Goal: Use online tool/utility: Utilize a website feature to perform a specific function

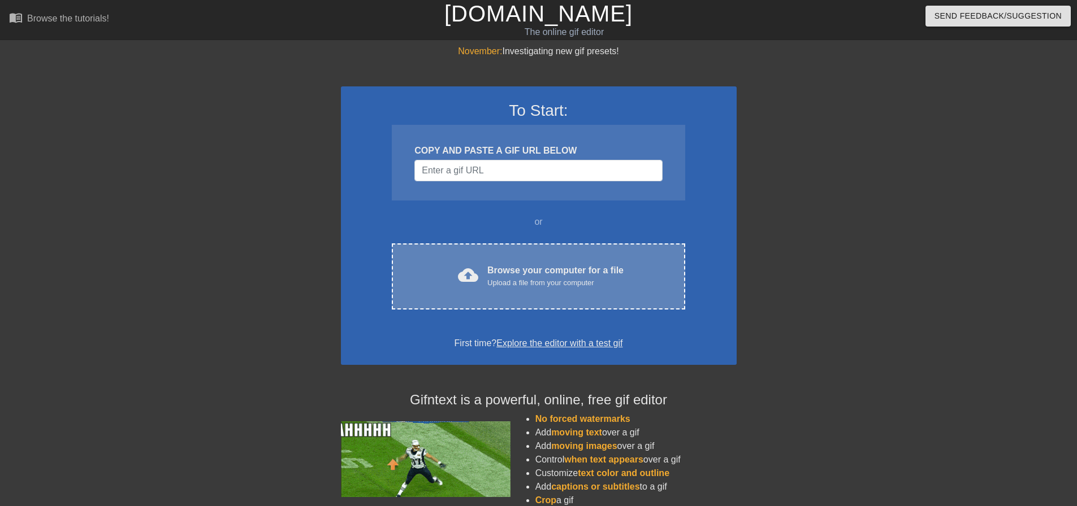
click at [551, 288] on div "Upload a file from your computer" at bounding box center [555, 282] width 136 height 11
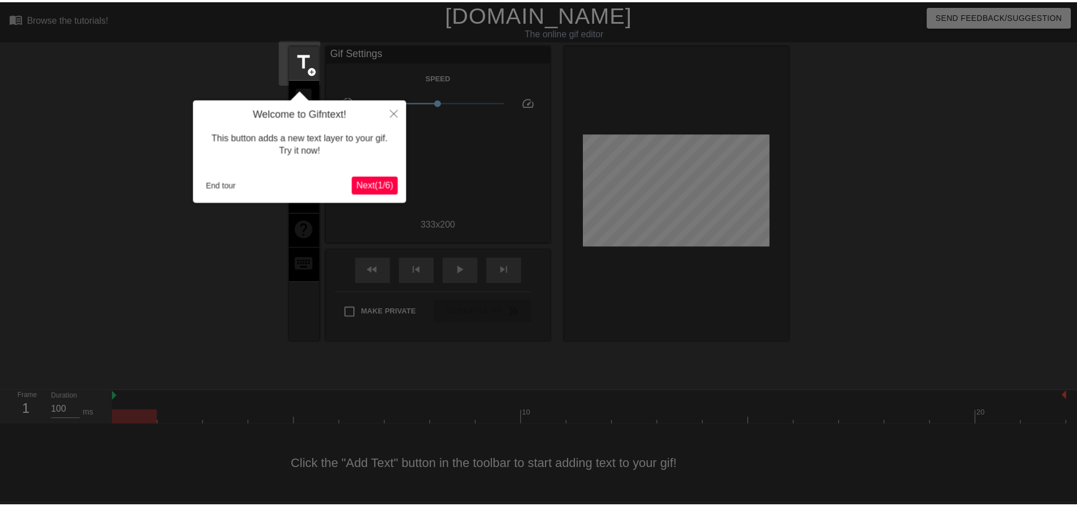
scroll to position [6, 0]
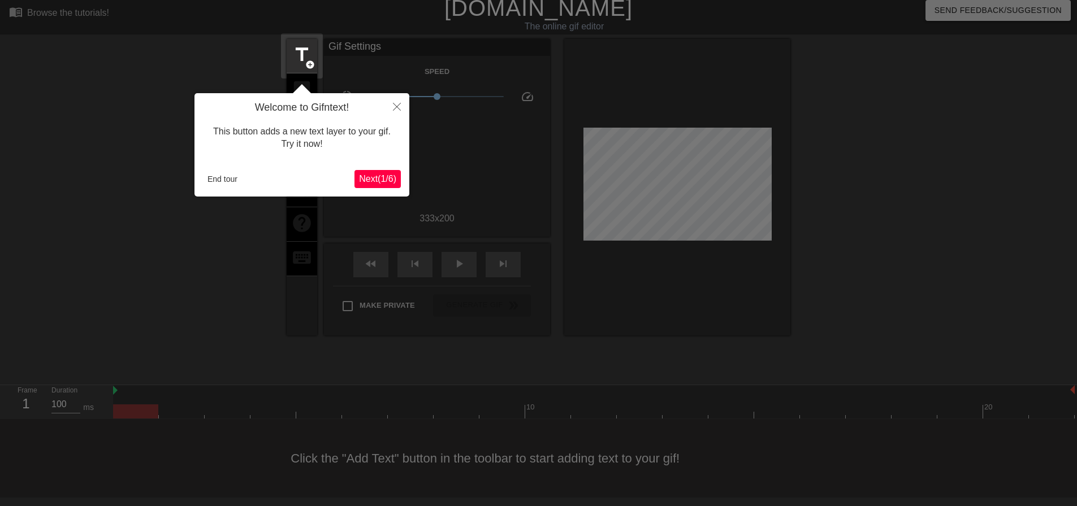
click at [371, 179] on span "Next ( 1 / 6 )" at bounding box center [377, 179] width 37 height 10
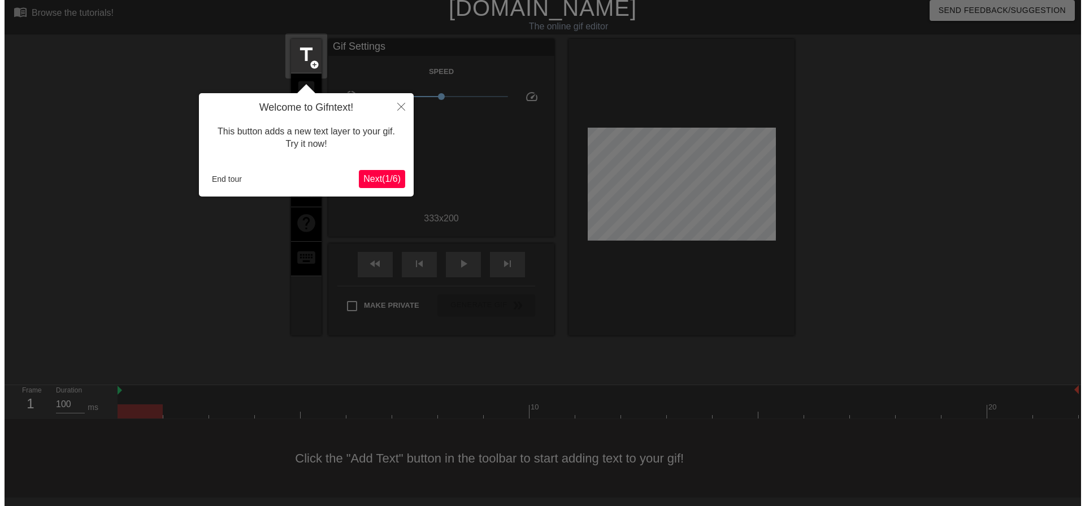
scroll to position [0, 0]
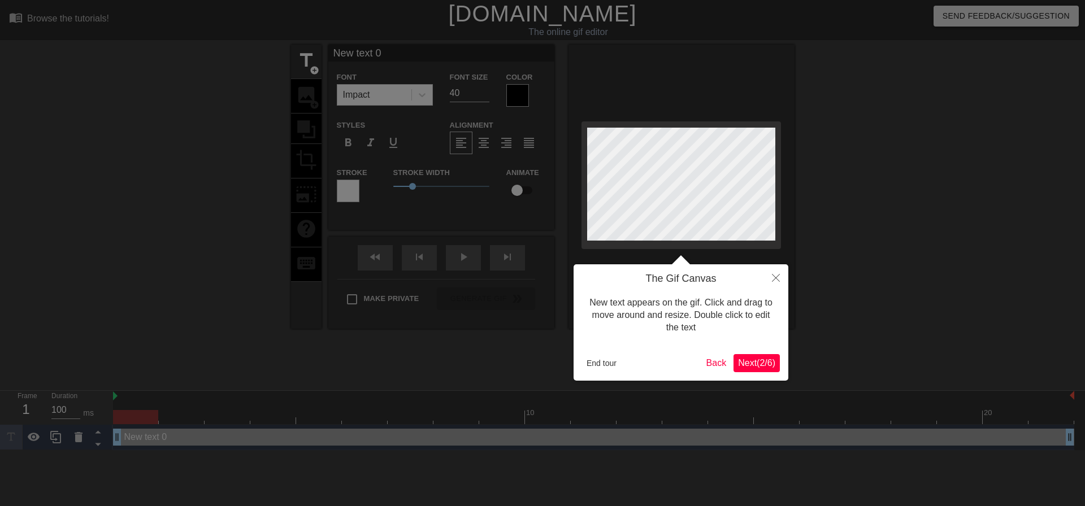
click at [755, 363] on span "Next ( 2 / 6 )" at bounding box center [756, 363] width 37 height 10
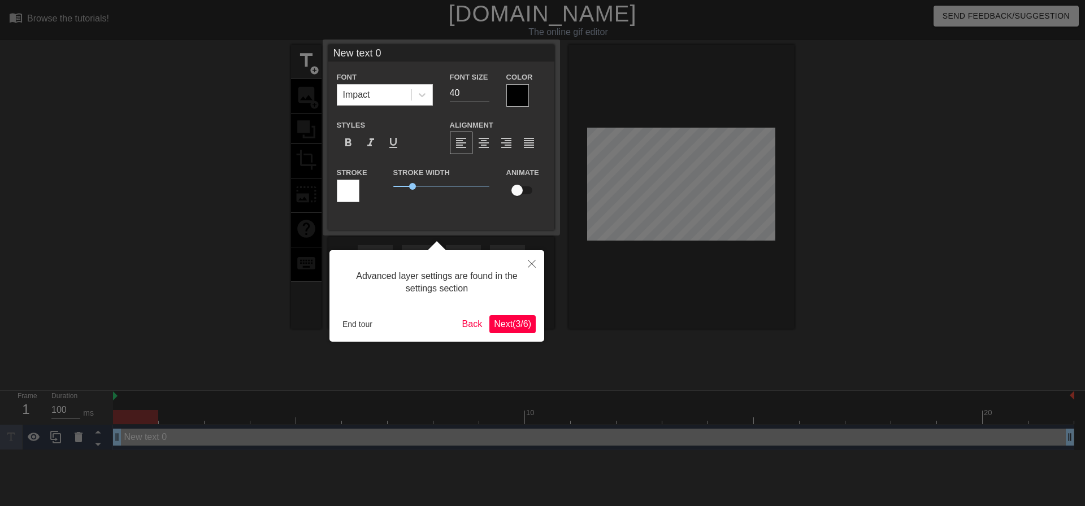
click at [514, 320] on span "Next ( 3 / 6 )" at bounding box center [512, 324] width 37 height 10
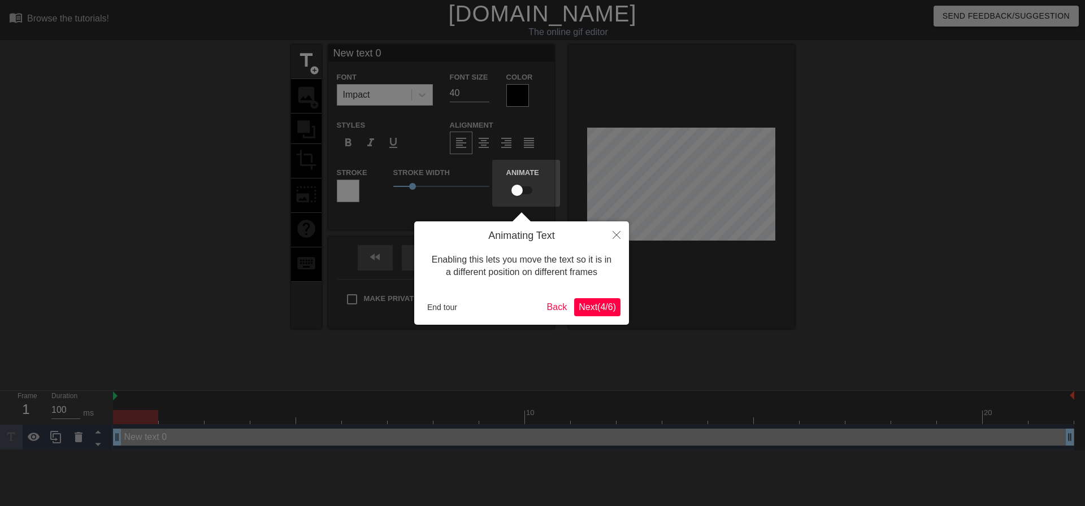
click at [595, 307] on span "Next ( 4 / 6 )" at bounding box center [597, 307] width 37 height 10
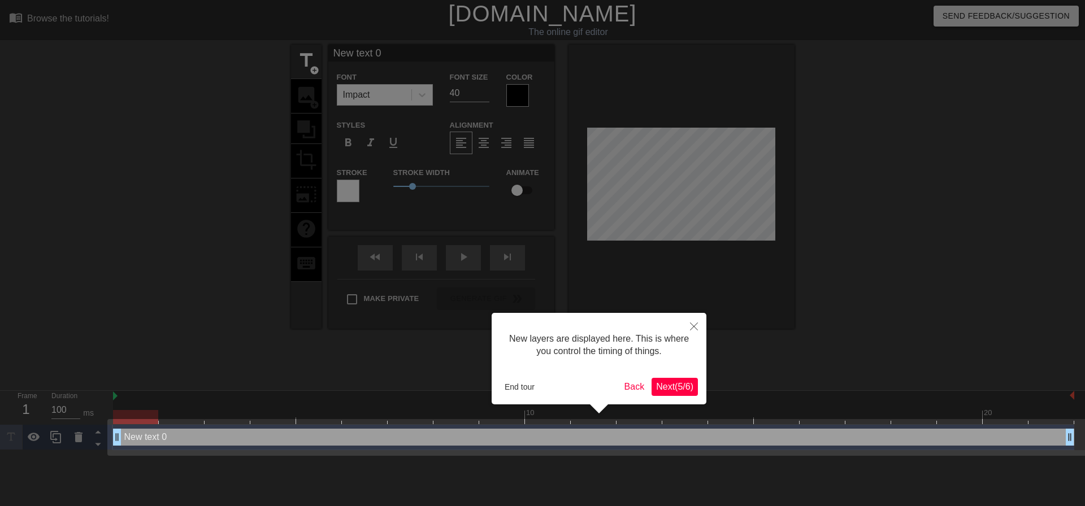
click at [673, 385] on span "Next ( 5 / 6 )" at bounding box center [674, 387] width 37 height 10
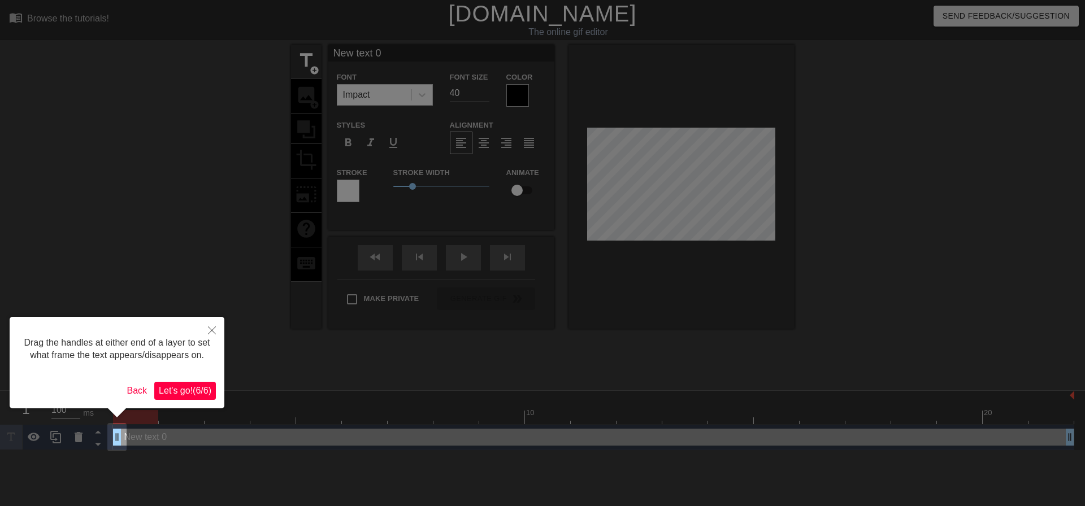
click at [190, 386] on span "Let's go! ( 6 / 6 )" at bounding box center [185, 391] width 53 height 10
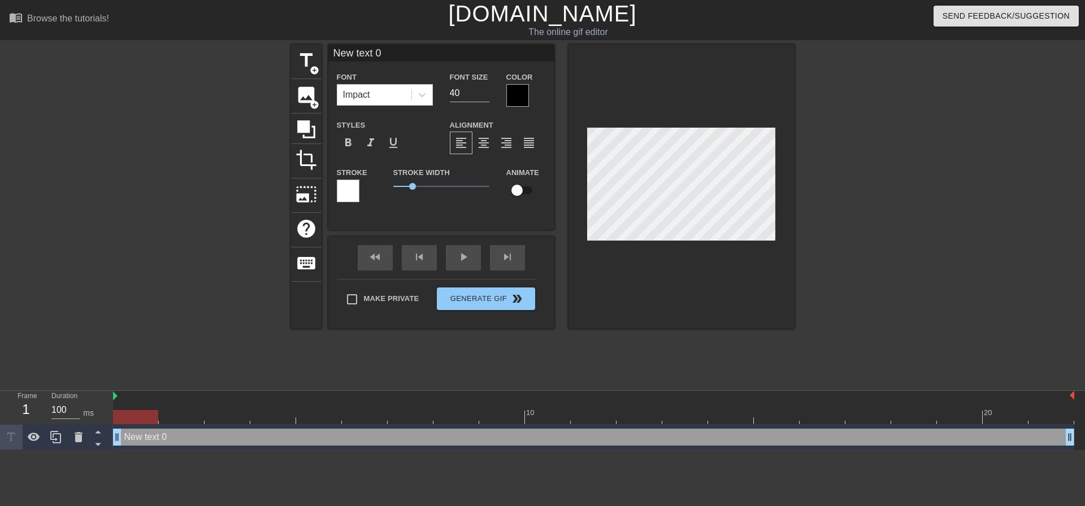
scroll to position [2, 1]
type input "🤗"
type textarea "🤗"
type input "d🤗"
type textarea "dr🤗"
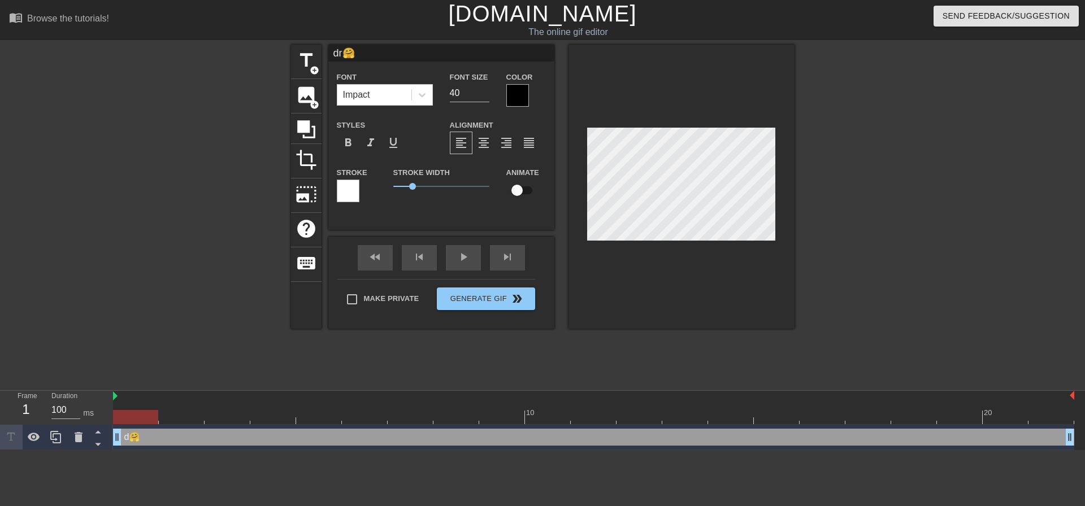
type input "dre🤗"
type textarea "dre🤗"
type input "drea🤗"
type textarea "drea🤗"
type input "dream🤗"
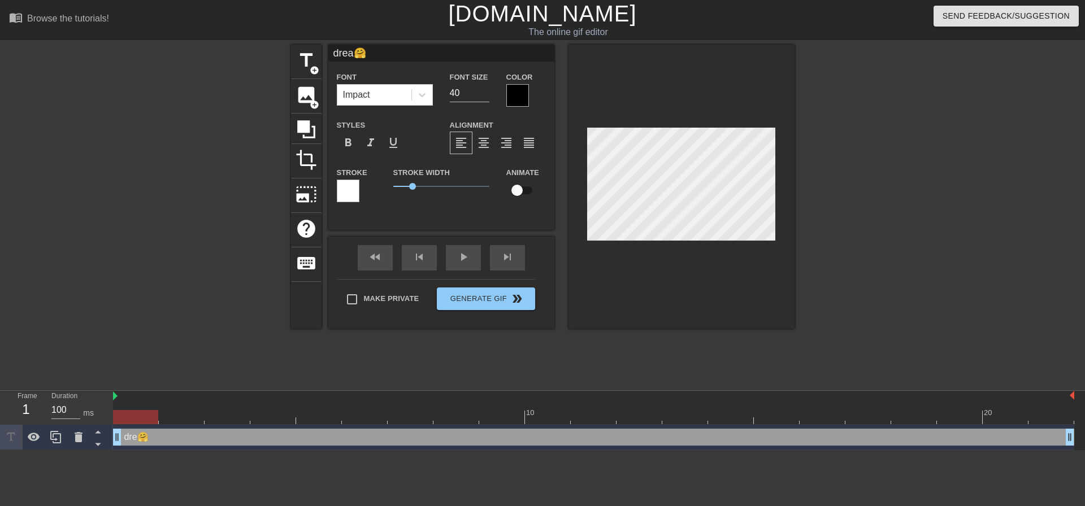
type textarea "dream🤗"
type input "dream 🤗"
type textarea "dream 🤗"
type input "dream s🤗"
type textarea "dream s🤗"
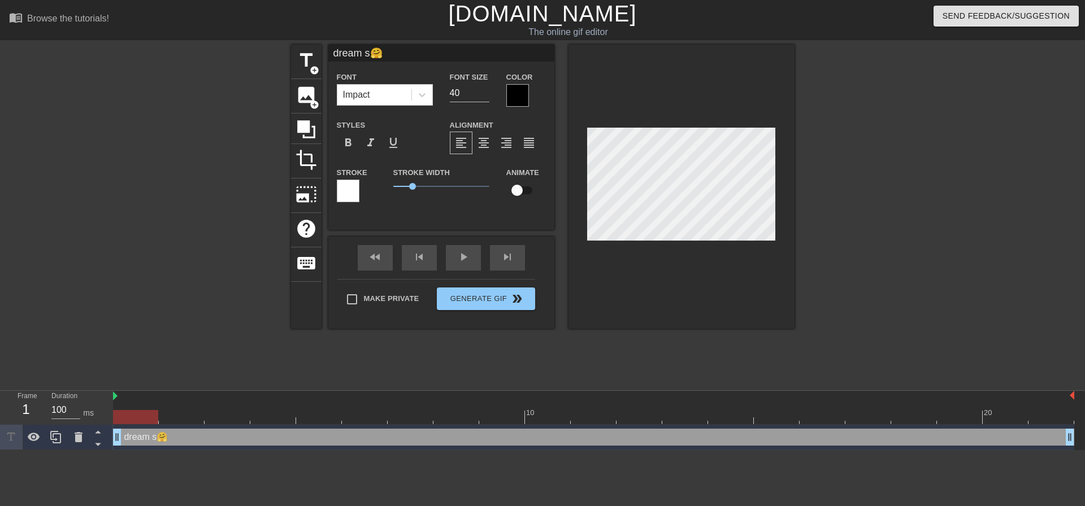
type input "dream sw🤗"
type textarea "dream sw🤗"
type input "dream swe🤗"
type textarea "dream swe🤗"
type input "dream swee🤗"
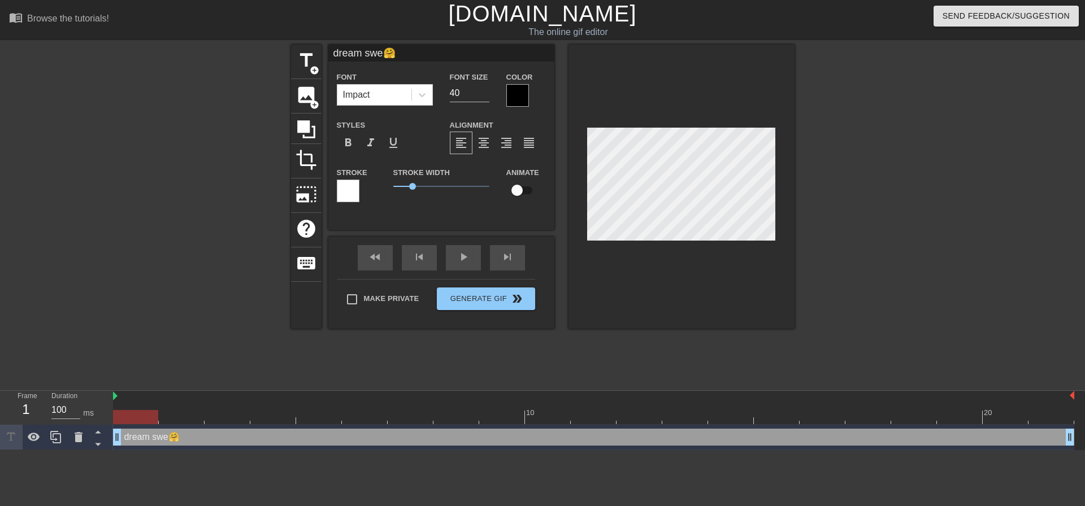
type textarea "dream swee🤗"
type input "dream sweet🤗"
type textarea "dream sweet🤗"
click at [427, 96] on icon at bounding box center [422, 94] width 11 height 11
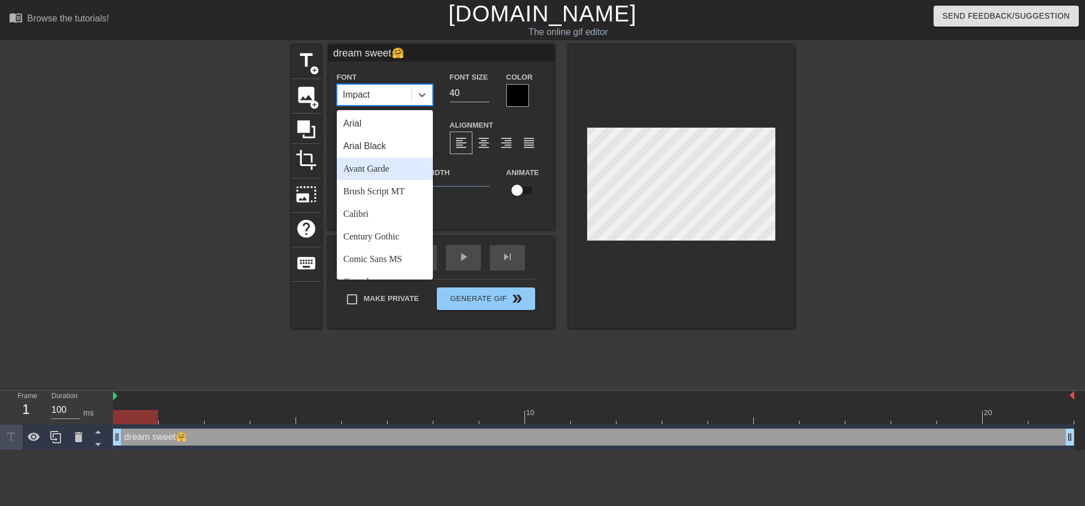
click at [410, 168] on div "Avant Garde" at bounding box center [385, 169] width 96 height 23
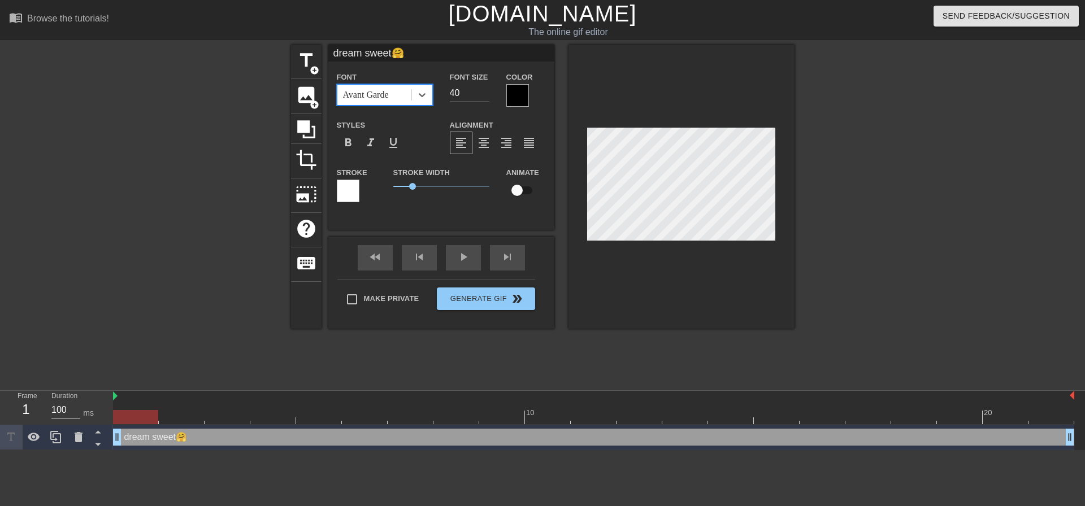
click at [518, 98] on div at bounding box center [517, 95] width 23 height 23
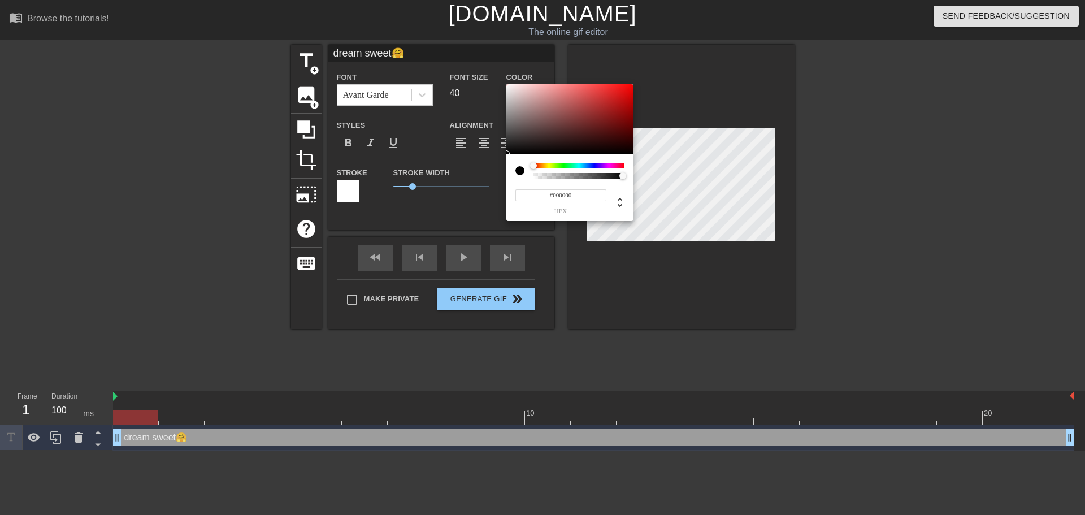
type input "0"
drag, startPoint x: 547, startPoint y: 176, endPoint x: 481, endPoint y: 172, distance: 65.7
click at [481, 172] on div "0 r 0 g 0 b 0 a" at bounding box center [542, 257] width 1085 height 515
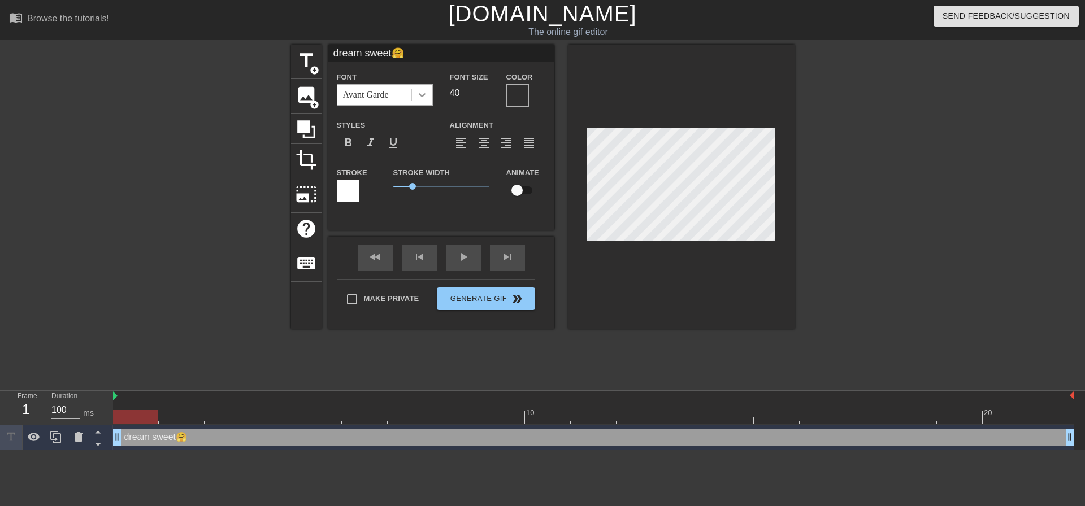
click at [418, 92] on icon at bounding box center [422, 94] width 11 height 11
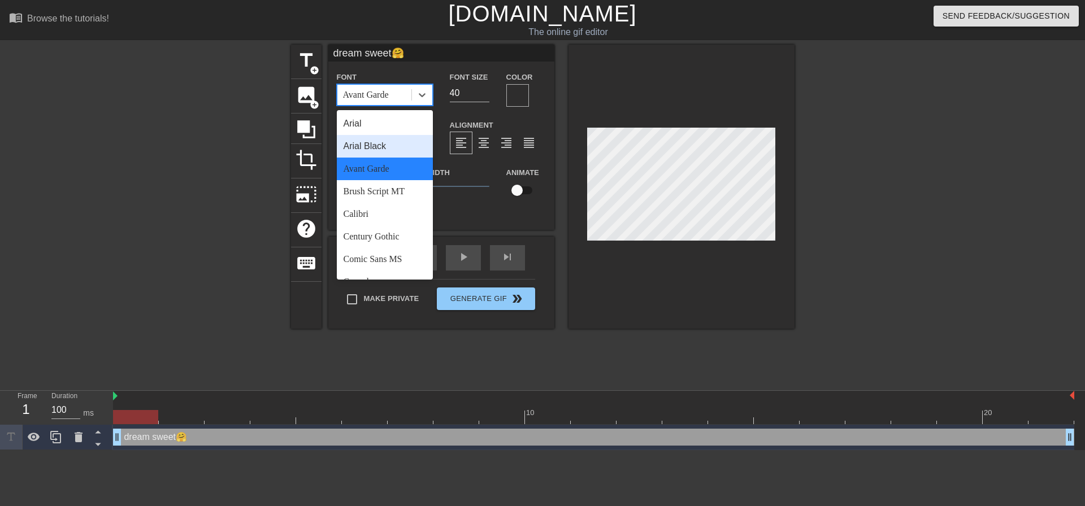
click at [384, 148] on div "Arial Black" at bounding box center [385, 146] width 96 height 23
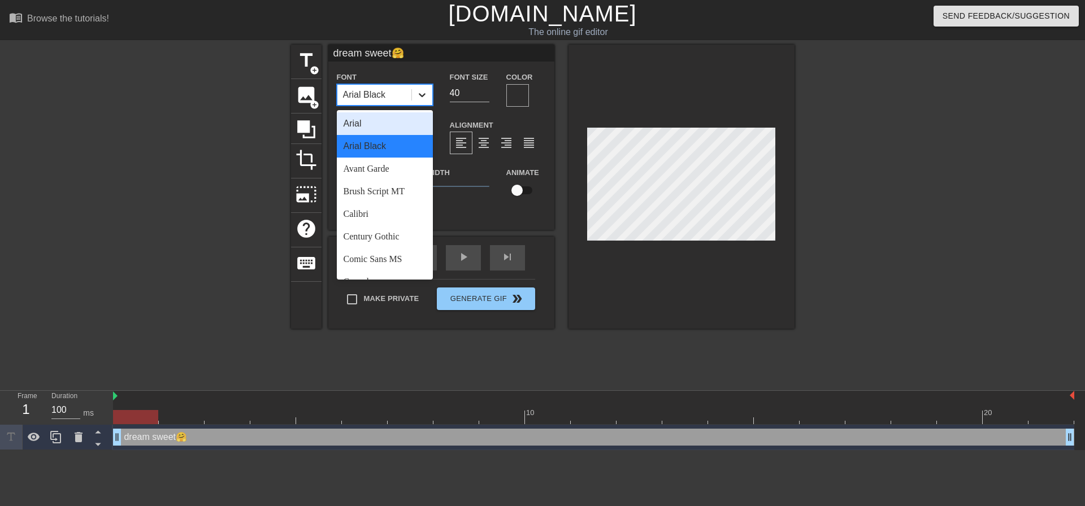
click at [421, 94] on icon at bounding box center [422, 94] width 11 height 11
click at [384, 209] on div "Calibri" at bounding box center [385, 214] width 96 height 23
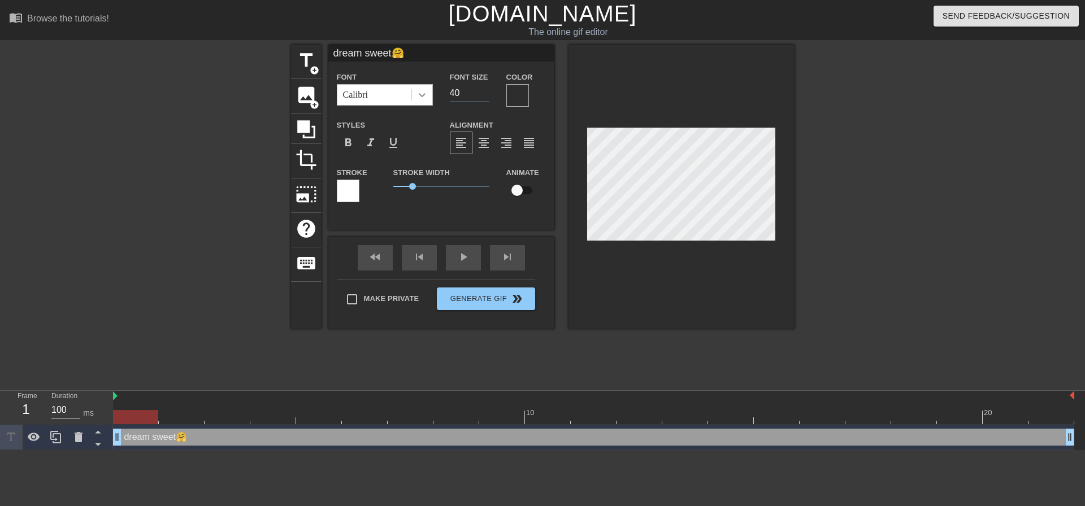
drag, startPoint x: 469, startPoint y: 92, endPoint x: 429, endPoint y: 97, distance: 40.0
click at [429, 97] on div "Font Calibri Font Size 40 Color" at bounding box center [441, 88] width 226 height 37
type input "20"
click at [426, 95] on icon at bounding box center [422, 94] width 11 height 11
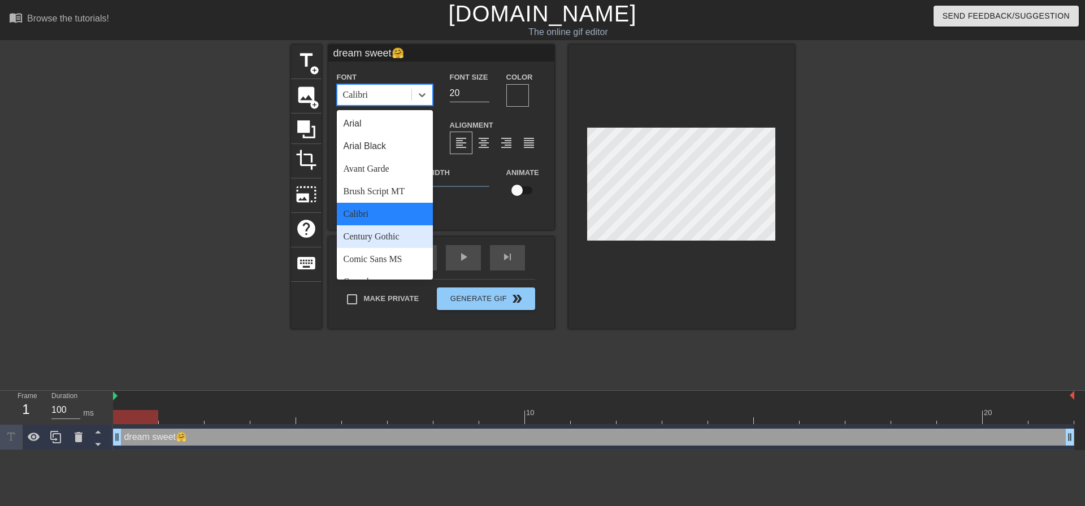
click at [383, 236] on div "Century Gothic" at bounding box center [385, 237] width 96 height 23
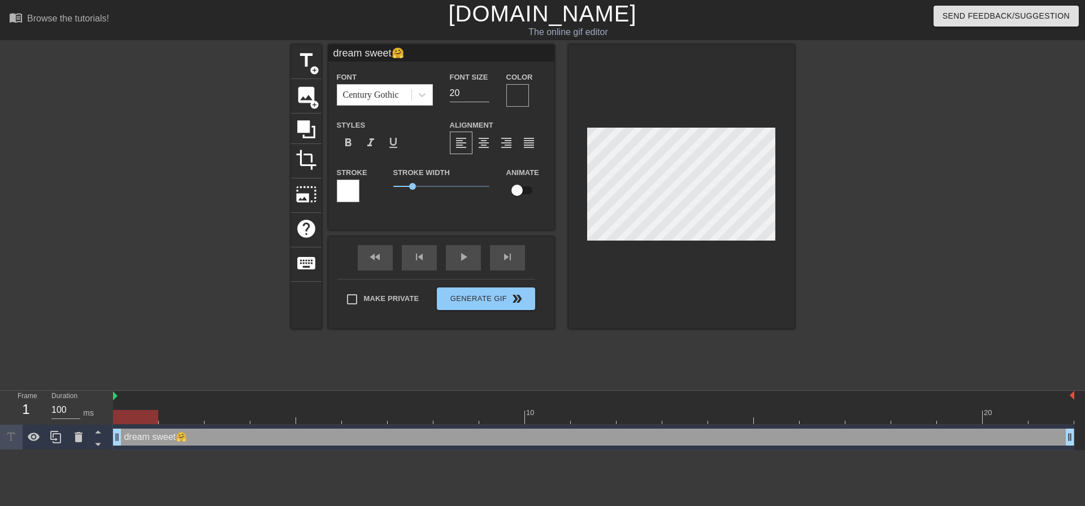
click at [523, 190] on input "checkbox" at bounding box center [517, 190] width 64 height 21
click at [523, 190] on input "checkbox" at bounding box center [528, 190] width 64 height 21
checkbox input "false"
click at [896, 216] on div at bounding box center [893, 214] width 170 height 339
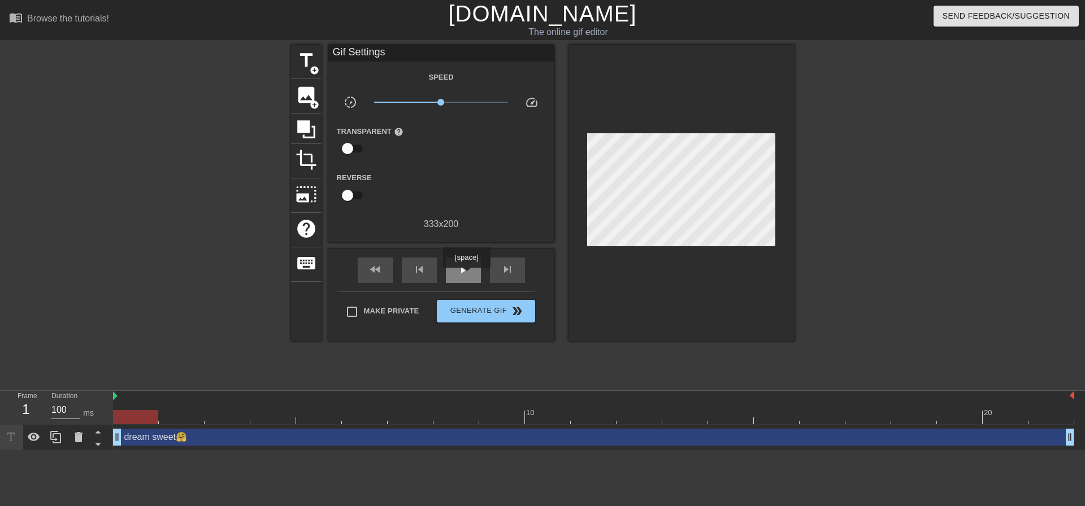
click at [465, 276] on div "play_arrow" at bounding box center [463, 270] width 35 height 25
click at [465, 276] on div "pause" at bounding box center [463, 270] width 35 height 25
click at [357, 313] on input "Make Private" at bounding box center [352, 312] width 24 height 24
checkbox input "true"
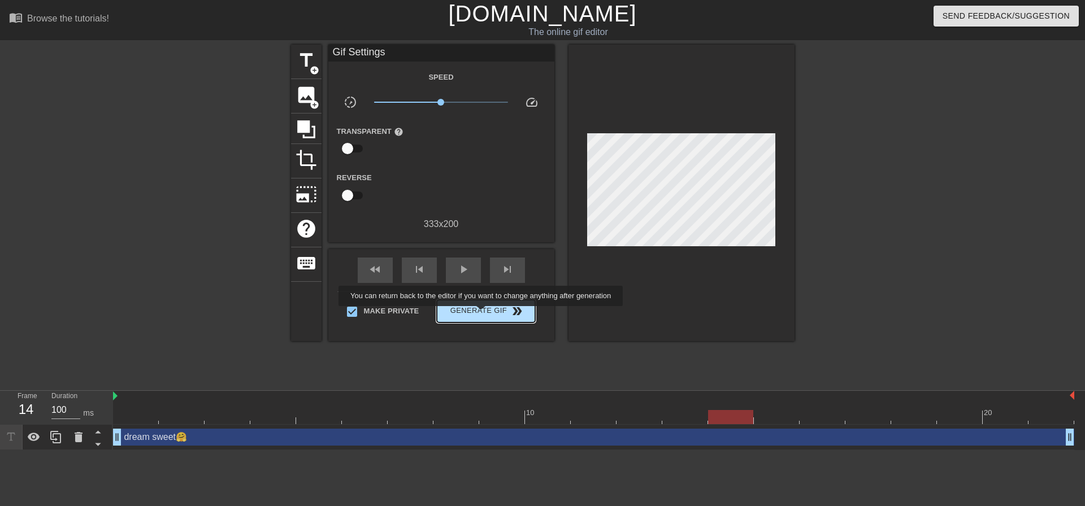
click at [481, 314] on span "Generate Gif double_arrow" at bounding box center [485, 312] width 89 height 14
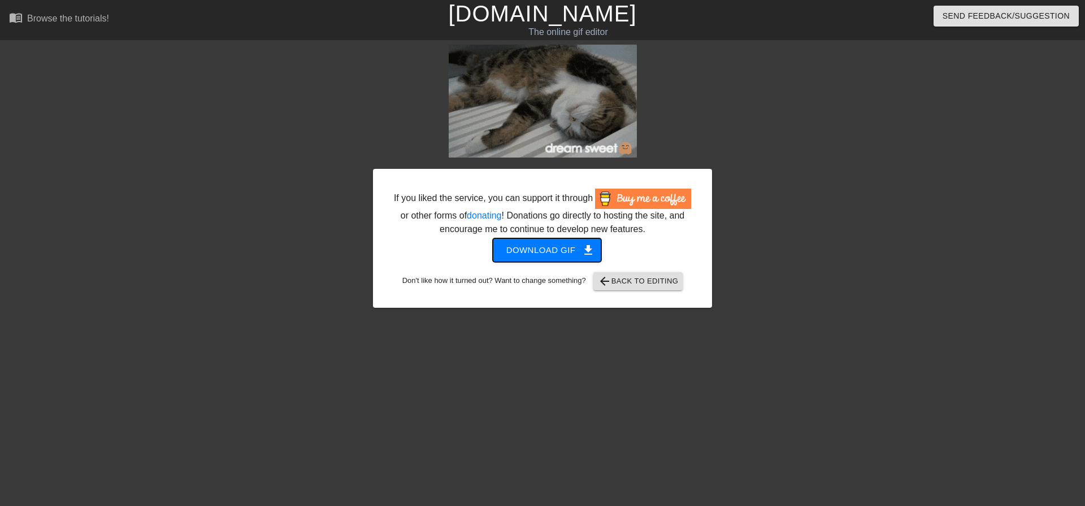
click at [534, 253] on span "Download gif get_app" at bounding box center [547, 250] width 82 height 15
click at [635, 279] on span "arrow_back Back to Editing" at bounding box center [638, 282] width 81 height 14
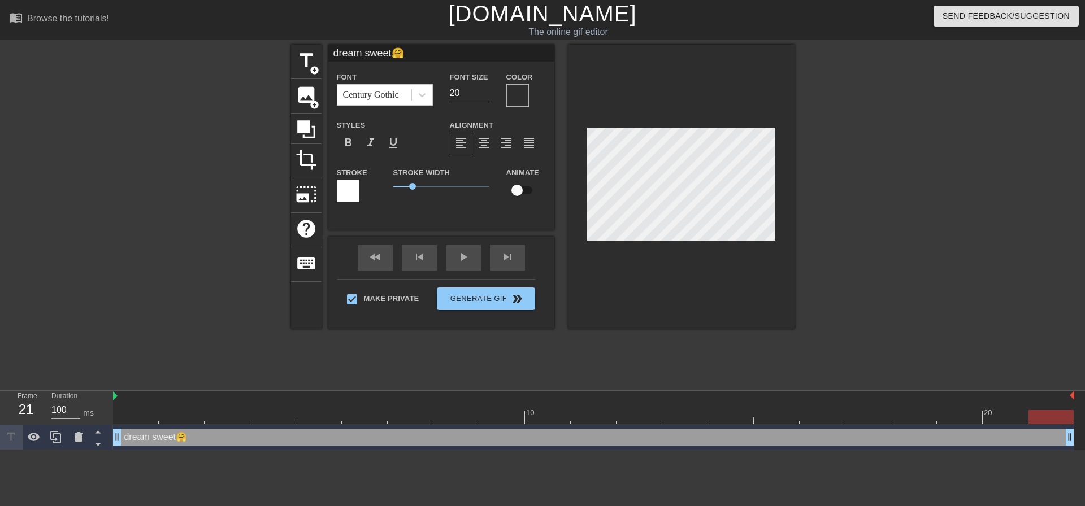
scroll to position [2, 2]
type input "drea sweet🤗"
type textarea "drea sweet🤗"
type input "dream sweet🤗"
type textarea "dream sweet🤗"
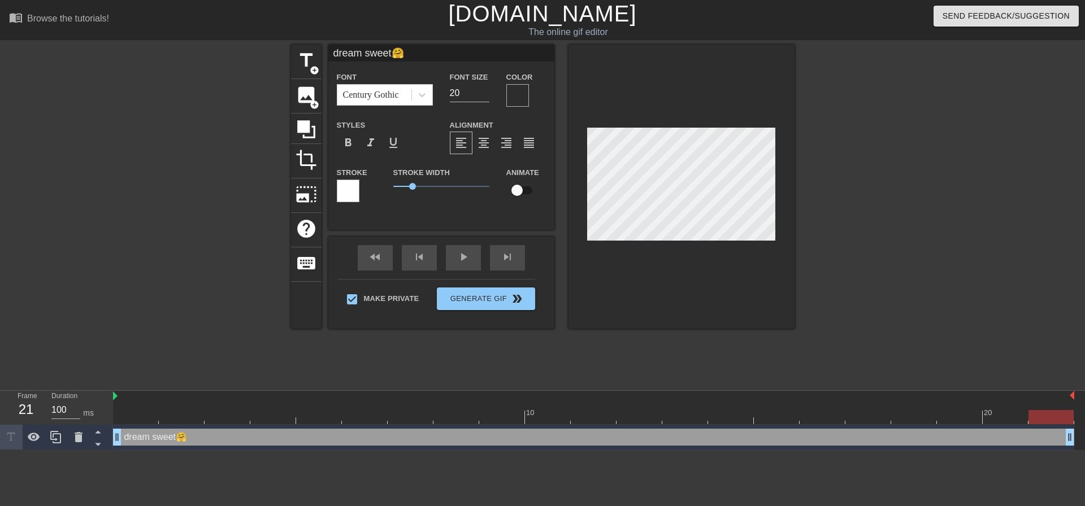
type input "dream sweet"
type textarea "dream sweet"
type input "dream swee"
type textarea "dream swee"
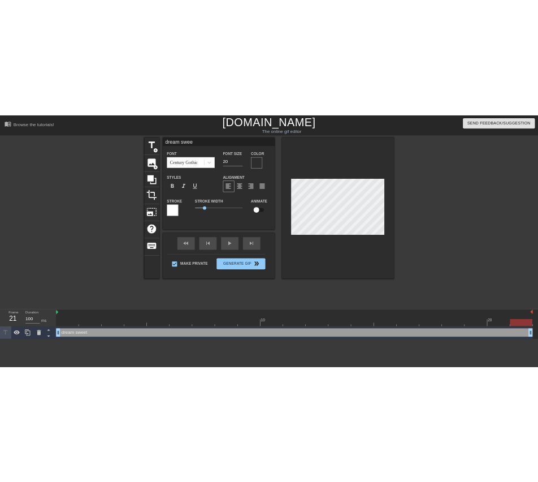
scroll to position [2, 3]
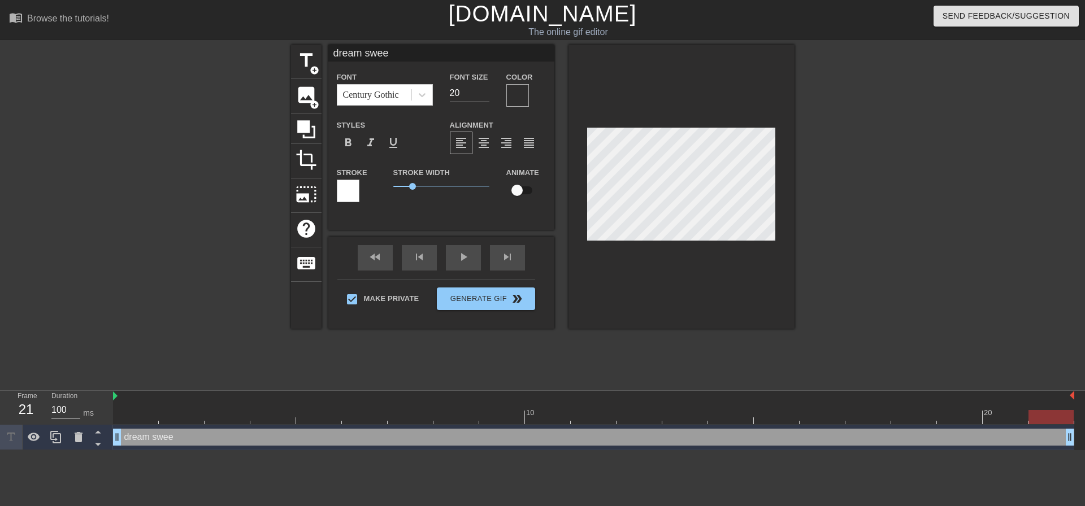
type input "dream sweet"
type textarea "dream sweet"
click at [886, 242] on div at bounding box center [893, 214] width 170 height 339
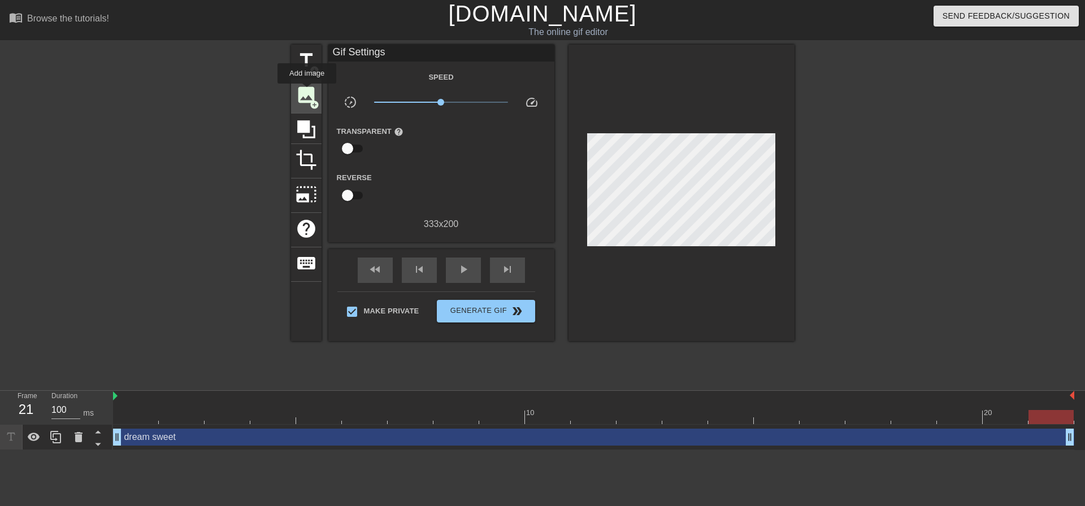
click at [307, 92] on span "image" at bounding box center [306, 94] width 21 height 21
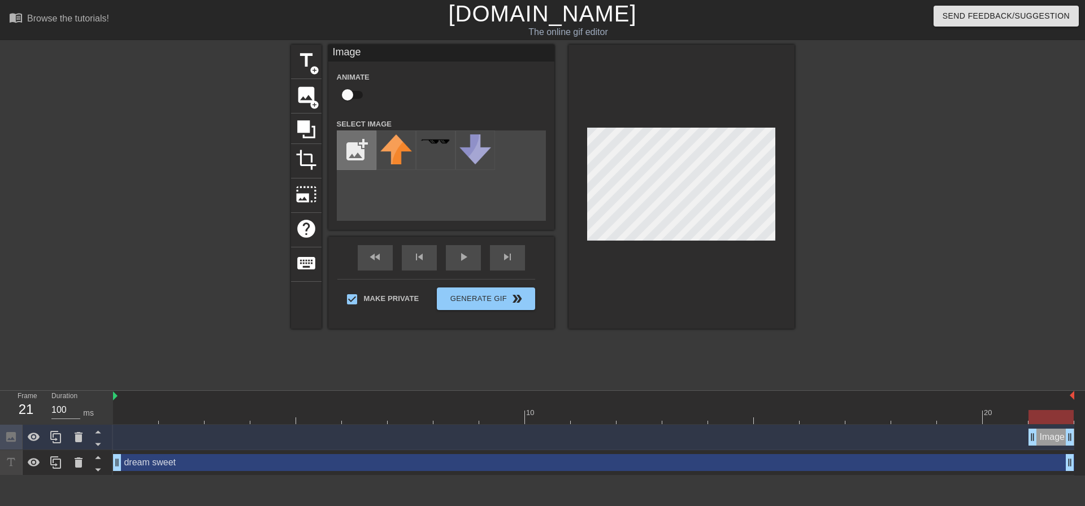
click at [360, 155] on input "file" at bounding box center [356, 150] width 38 height 38
type input "C:\fakepath\hug.png"
click at [392, 144] on img at bounding box center [396, 148] width 32 height 26
click at [849, 197] on div at bounding box center [893, 214] width 170 height 339
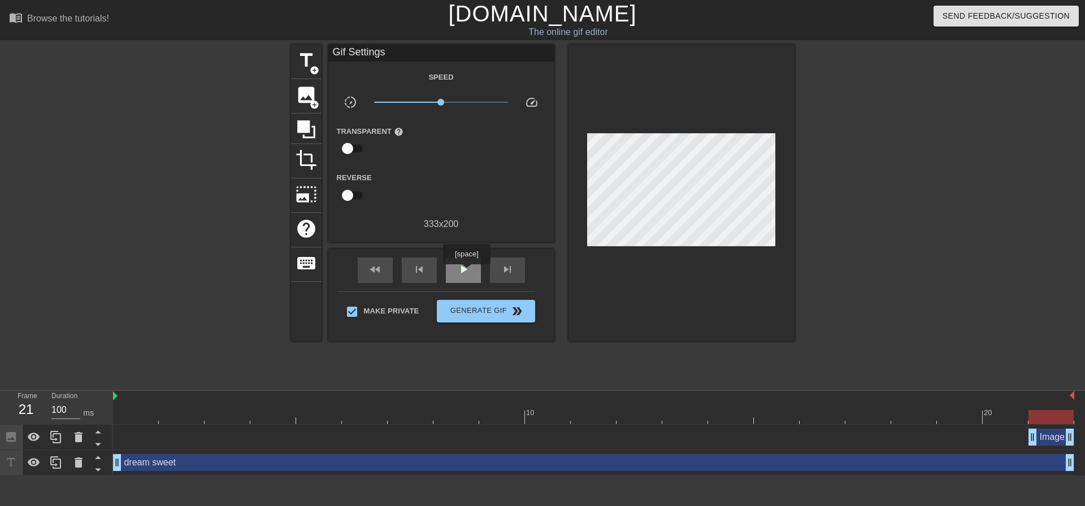
click at [466, 272] on span "play_arrow" at bounding box center [464, 270] width 14 height 14
click at [466, 272] on span "pause" at bounding box center [464, 270] width 14 height 14
drag, startPoint x: 637, startPoint y: 416, endPoint x: 99, endPoint y: 398, distance: 538.3
click at [99, 398] on div "Frame 1 Duration 100 ms 10 20 Image drag_handle drag_handle dream sweet drag_ha…" at bounding box center [542, 433] width 1085 height 85
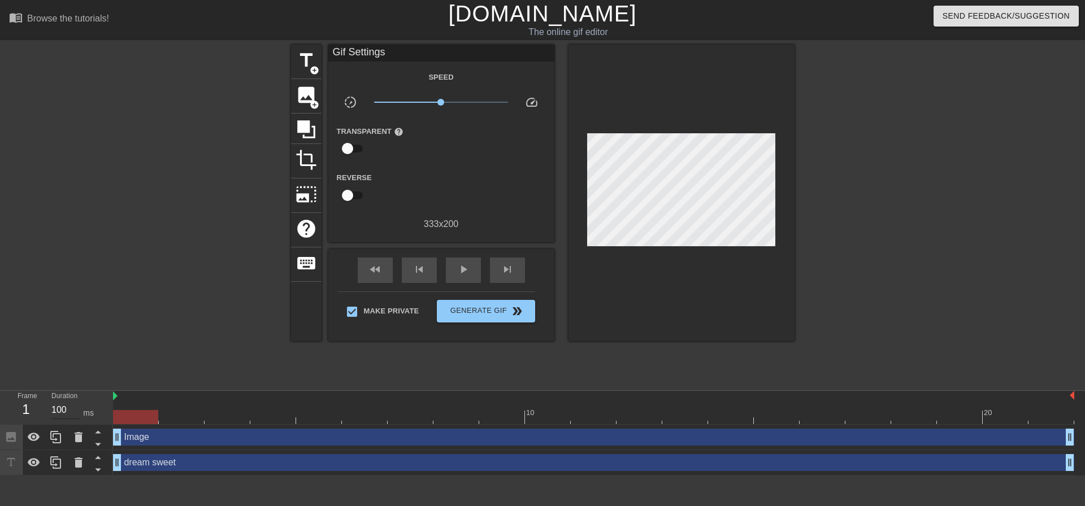
drag, startPoint x: 1034, startPoint y: 442, endPoint x: 70, endPoint y: 402, distance: 965.0
click at [70, 402] on div "Frame 1 Duration 100 ms 10 20 Image drag_handle drag_handle dream sweet drag_ha…" at bounding box center [542, 433] width 1085 height 85
click at [464, 268] on span "play_arrow" at bounding box center [464, 270] width 14 height 14
click at [463, 311] on span "Generate Gif double_arrow" at bounding box center [485, 312] width 89 height 14
